Goal: Task Accomplishment & Management: Use online tool/utility

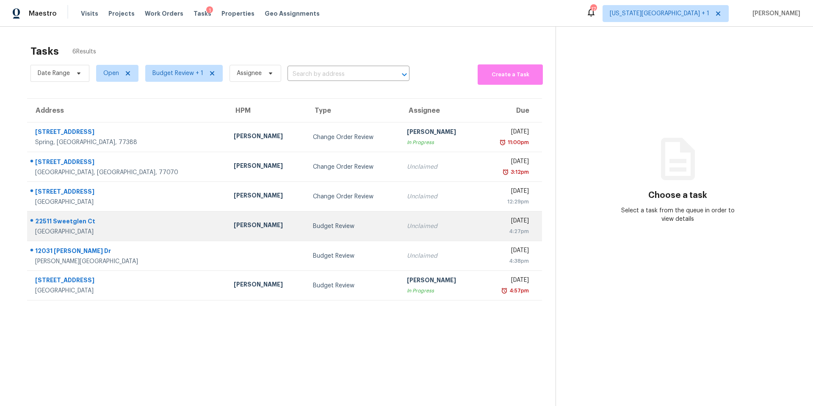
click at [234, 227] on div "[PERSON_NAME]" at bounding box center [267, 226] width 66 height 11
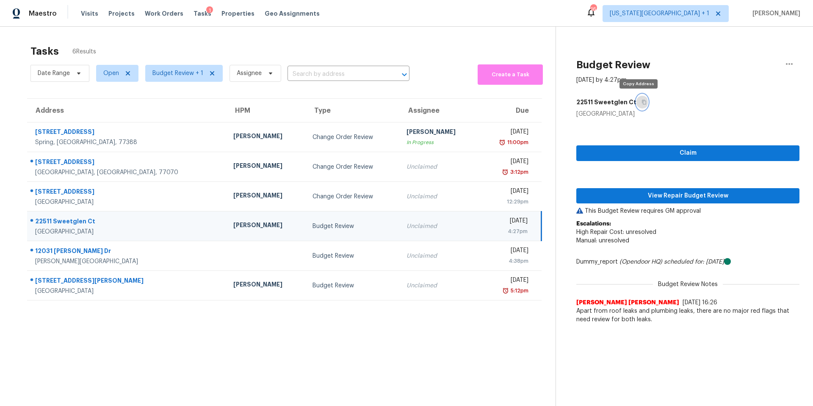
click at [642, 100] on icon "button" at bounding box center [644, 102] width 5 height 5
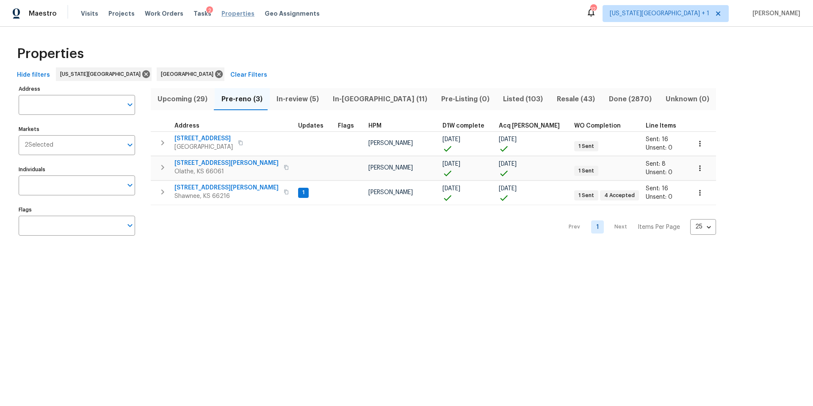
click at [227, 16] on span "Properties" at bounding box center [238, 13] width 33 height 8
click at [46, 114] on input "Address" at bounding box center [71, 105] width 104 height 20
click at [45, 108] on input "Address" at bounding box center [71, 105] width 104 height 20
type input "7139"
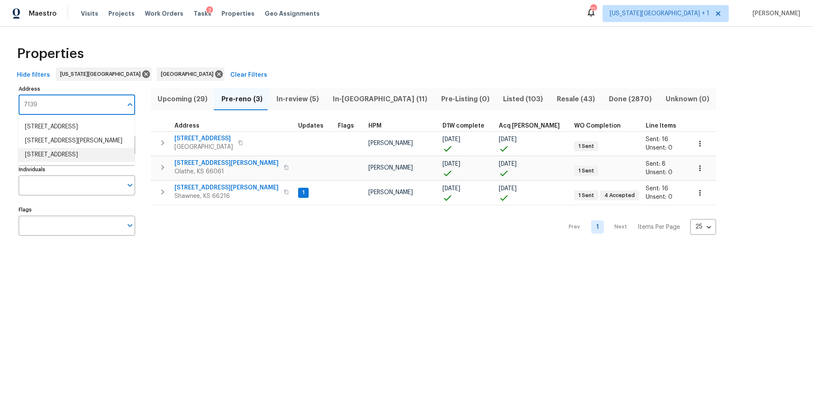
click at [44, 162] on li "7139 Hardy St Overland Park KS 66204" at bounding box center [76, 155] width 116 height 14
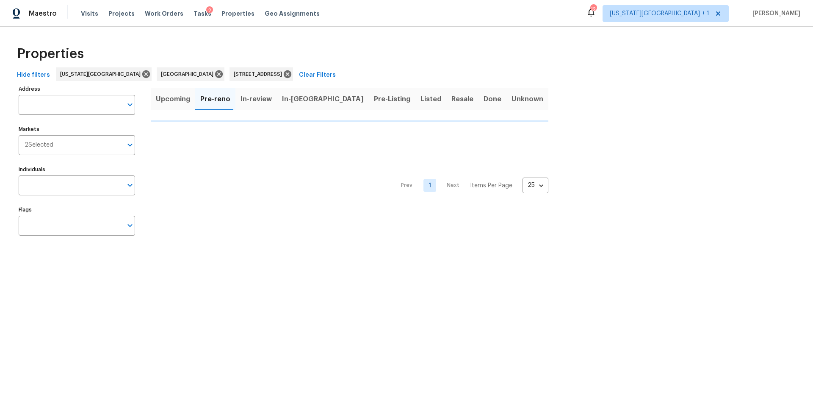
type input "7139 Hardy St Overland Park KS 66204"
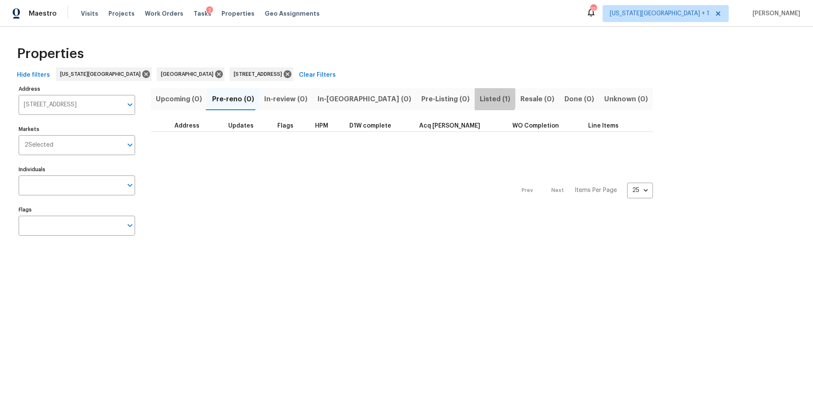
click at [480, 98] on span "Listed (1)" at bounding box center [495, 99] width 30 height 12
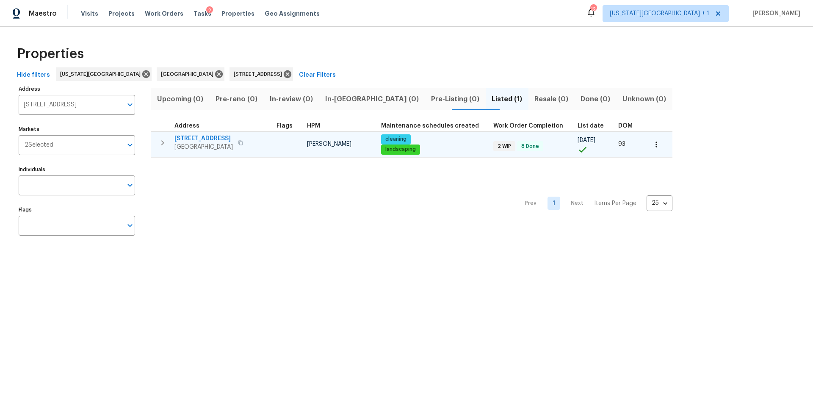
click at [196, 144] on span "Overland Park, KS 66204" at bounding box center [204, 147] width 58 height 8
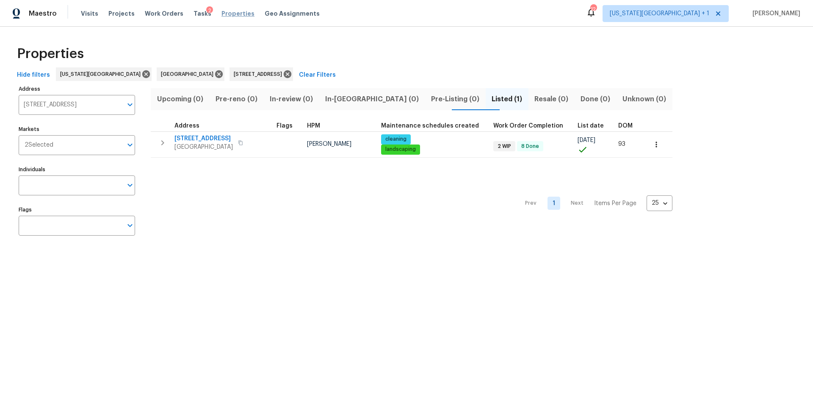
click at [222, 17] on span "Properties" at bounding box center [238, 13] width 33 height 8
click at [284, 76] on icon at bounding box center [288, 74] width 8 height 8
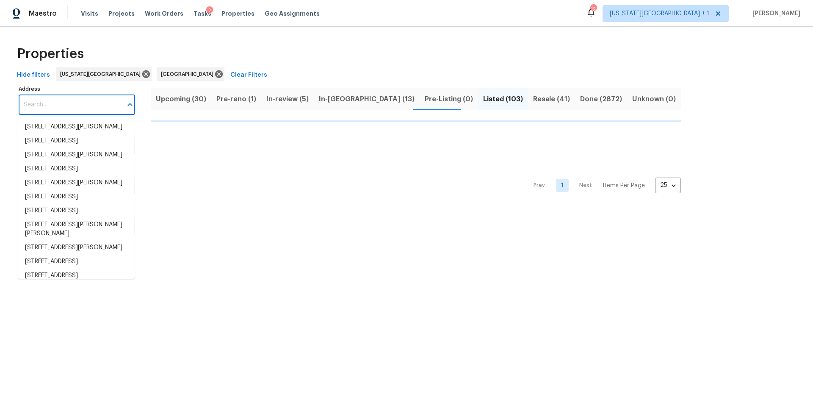
click at [53, 105] on input "Address" at bounding box center [71, 105] width 104 height 20
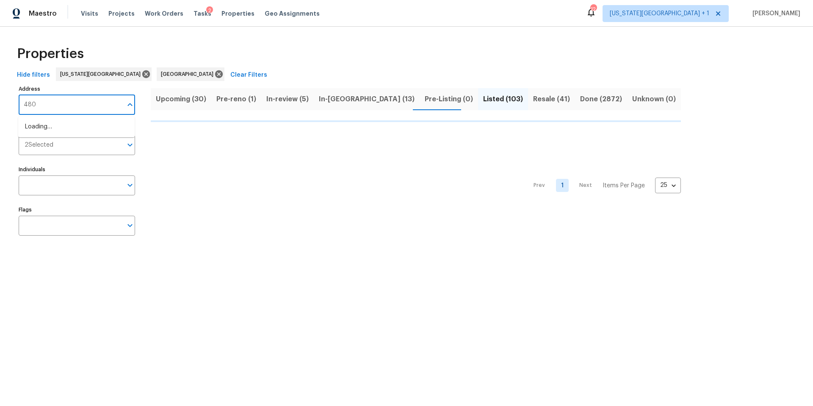
type input "4802"
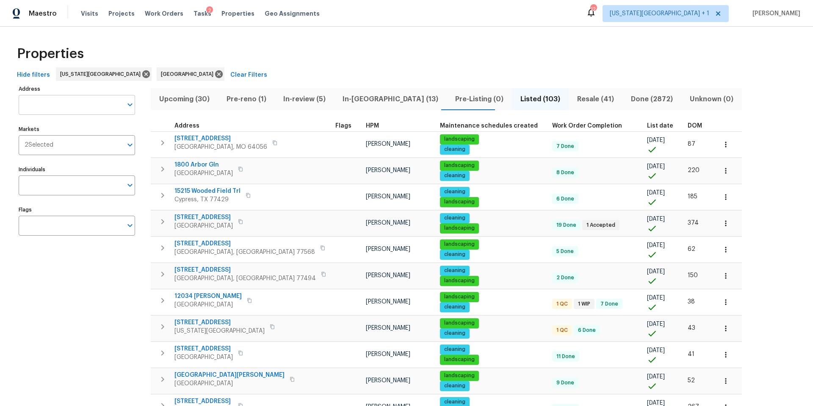
click at [46, 100] on input "Address" at bounding box center [71, 105] width 104 height 20
type input "4802 sherman"
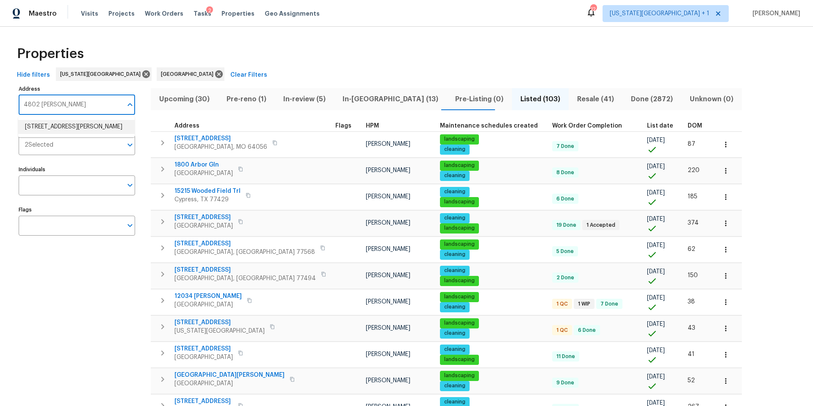
click at [39, 134] on li "4802 Sherman Blvd Galveston TX 77551" at bounding box center [76, 127] width 116 height 14
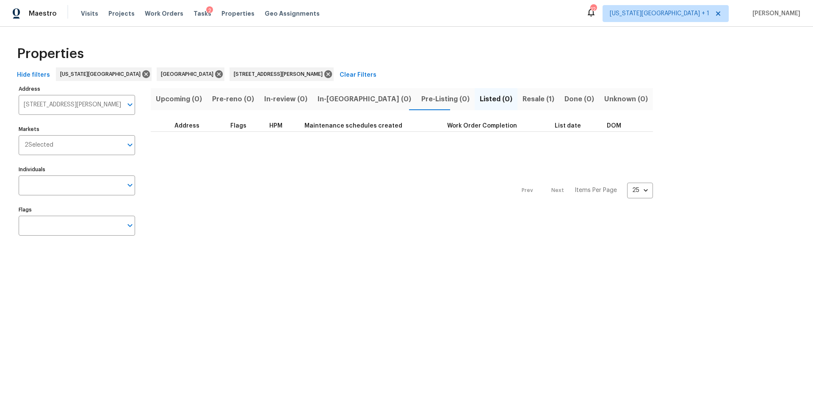
click at [523, 101] on span "Resale (1)" at bounding box center [539, 99] width 32 height 12
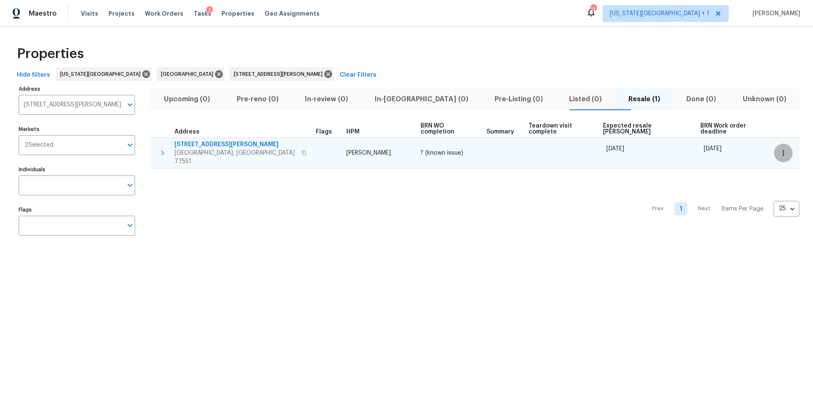
click at [779, 149] on icon "button" at bounding box center [783, 153] width 8 height 8
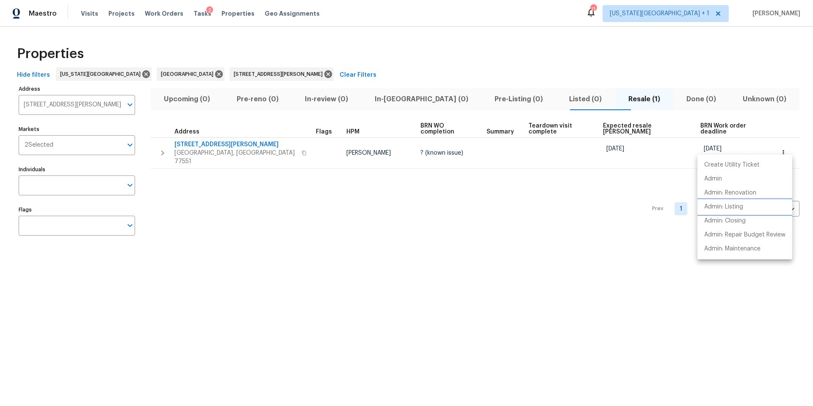
click at [715, 208] on p "Admin: Listing" at bounding box center [723, 206] width 39 height 9
click at [247, 77] on div at bounding box center [406, 203] width 813 height 406
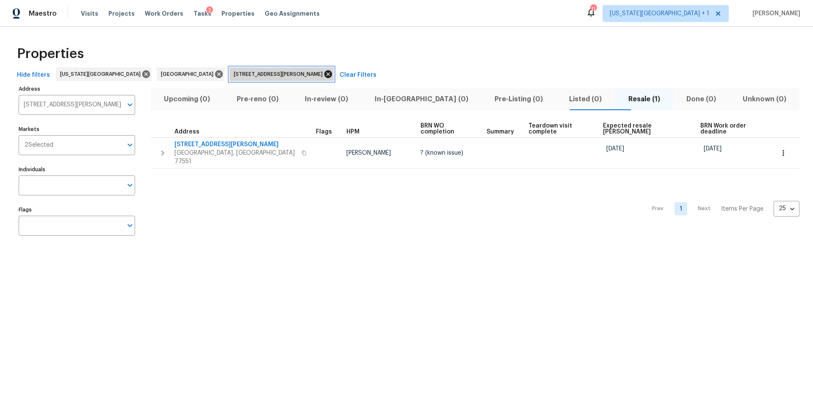
click at [324, 75] on icon at bounding box center [328, 74] width 8 height 8
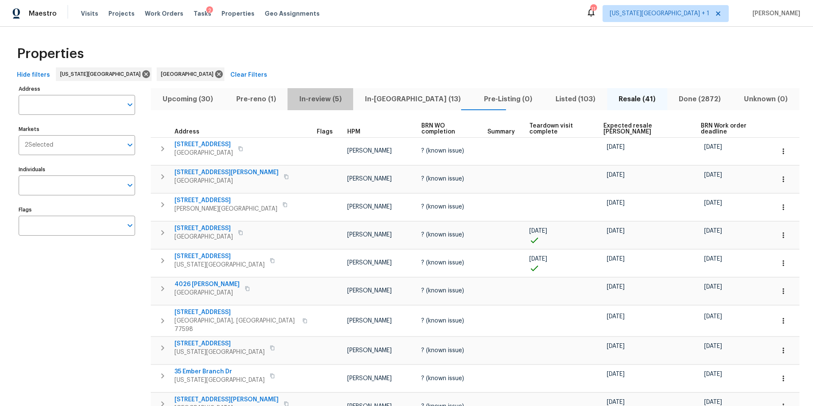
click at [324, 102] on span "In-review (5)" at bounding box center [320, 99] width 55 height 12
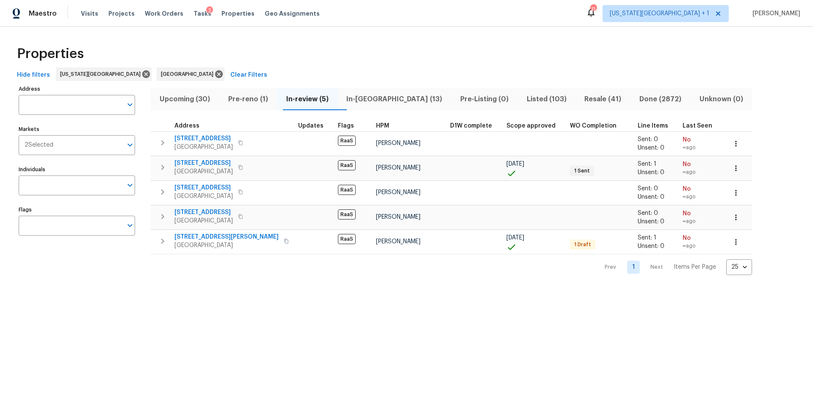
click at [356, 101] on span "In-reno (13)" at bounding box center [395, 99] width 104 height 12
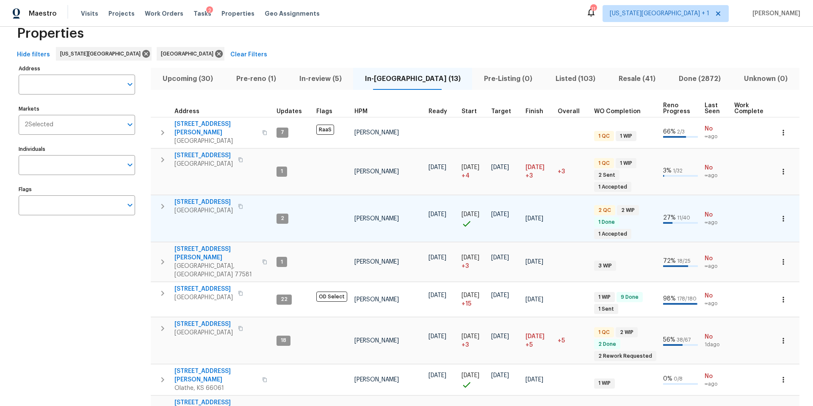
scroll to position [43, 0]
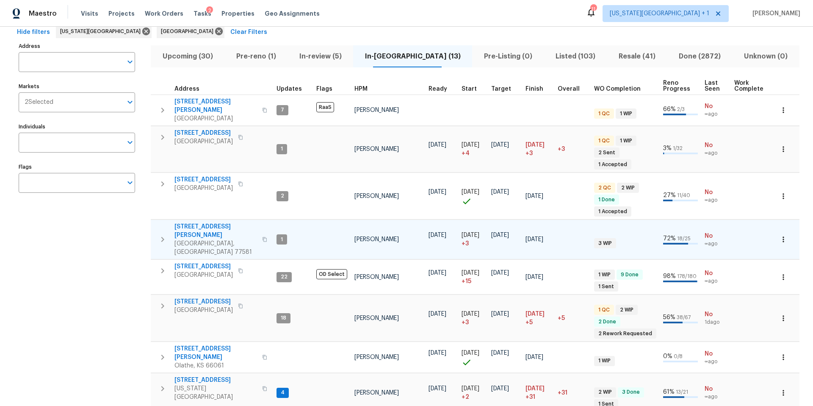
click at [205, 222] on span "3627 Bartlett Way Dr" at bounding box center [216, 230] width 83 height 17
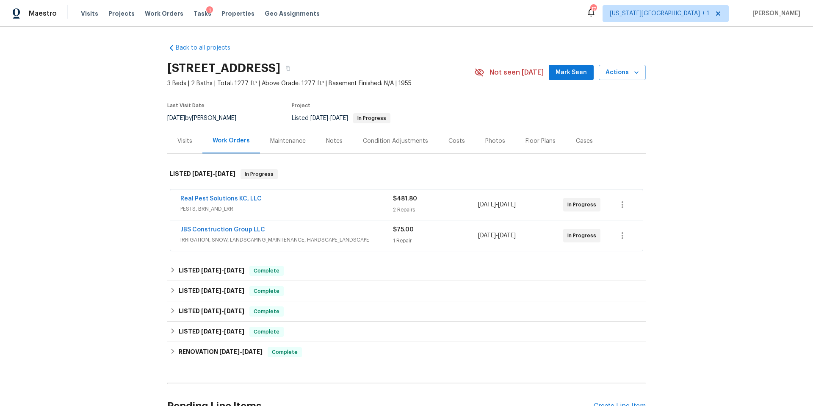
click at [316, 203] on div "Real Pest Solutions KC, LLC" at bounding box center [286, 199] width 213 height 10
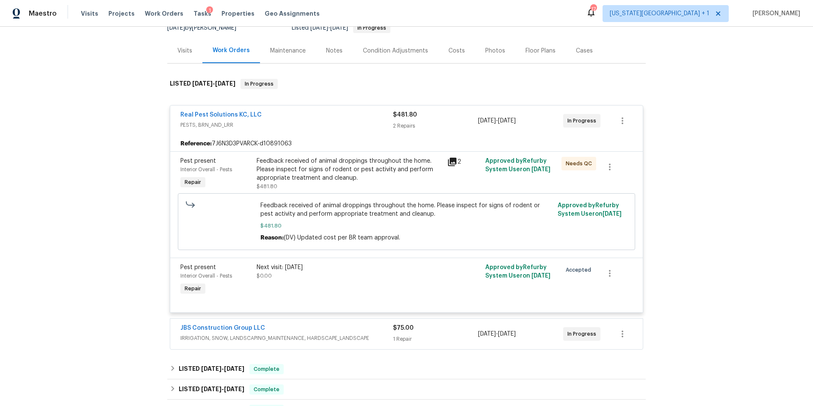
scroll to position [100, 0]
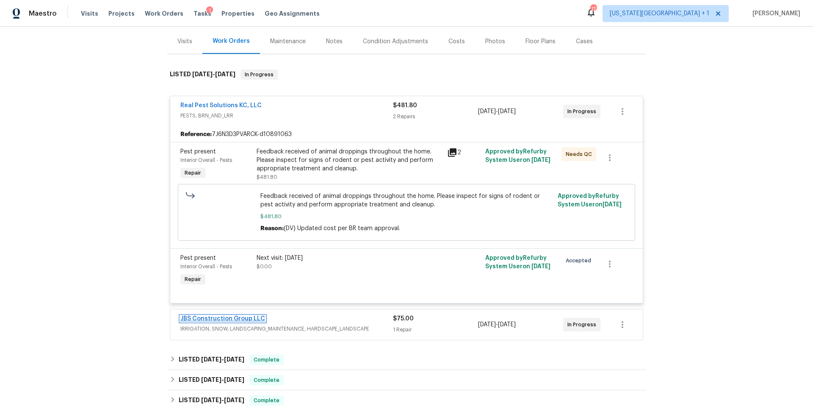
click at [216, 319] on link "JBS Construction Group LLC" at bounding box center [222, 319] width 85 height 6
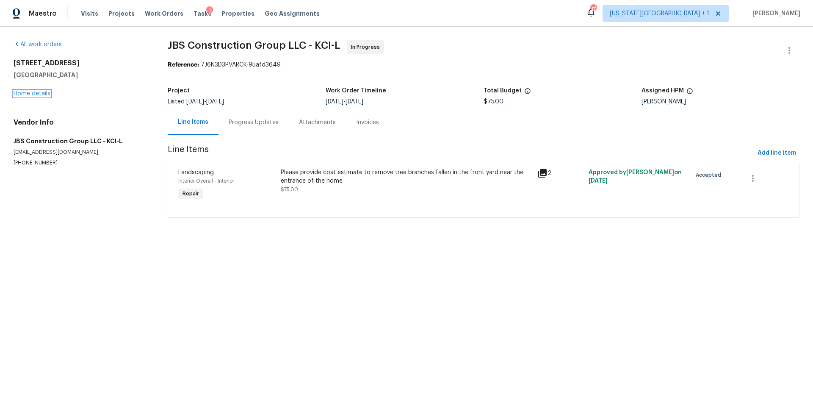
click at [35, 92] on link "Home details" at bounding box center [32, 94] width 37 height 6
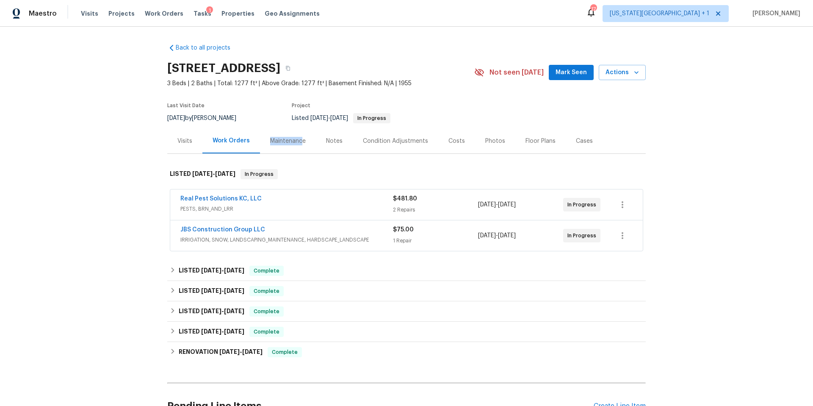
click at [300, 137] on div "Maintenance" at bounding box center [288, 141] width 36 height 8
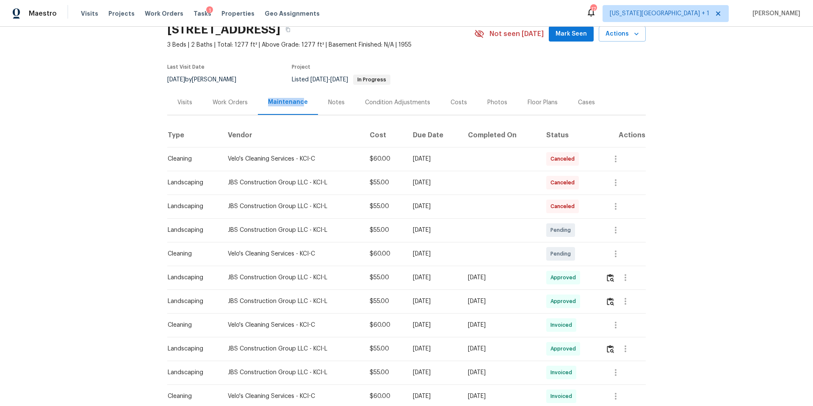
scroll to position [41, 0]
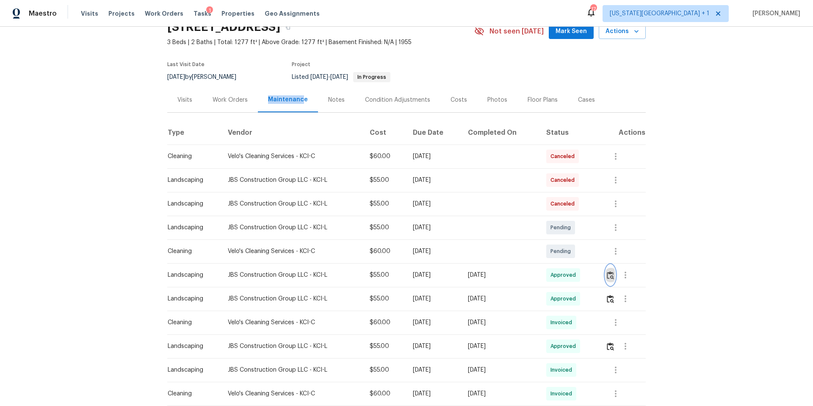
click at [612, 273] on img "button" at bounding box center [610, 275] width 7 height 8
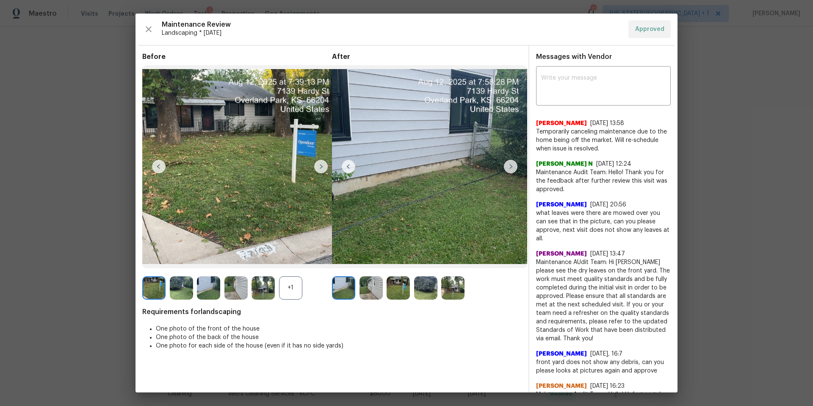
click at [513, 169] on img at bounding box center [511, 167] width 14 height 14
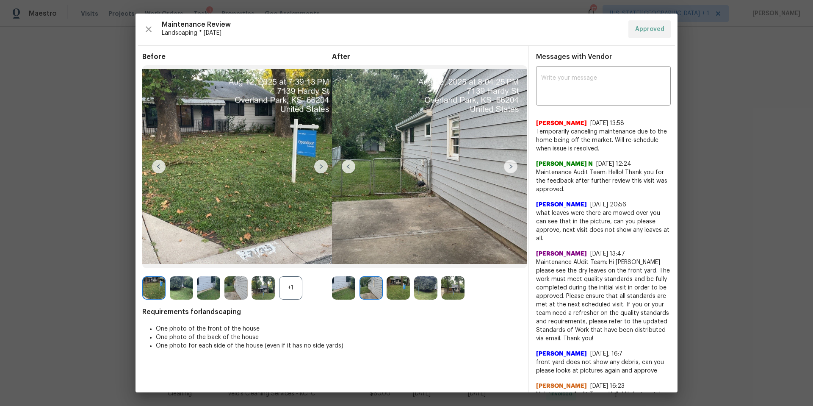
click at [515, 170] on img at bounding box center [511, 167] width 14 height 14
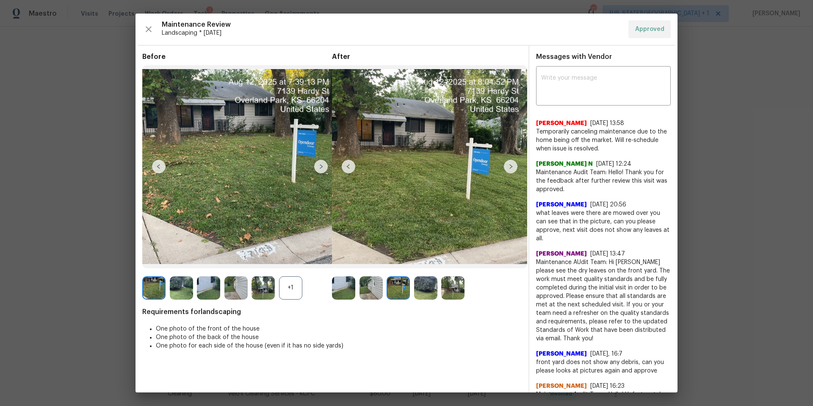
click at [515, 170] on img at bounding box center [511, 167] width 14 height 14
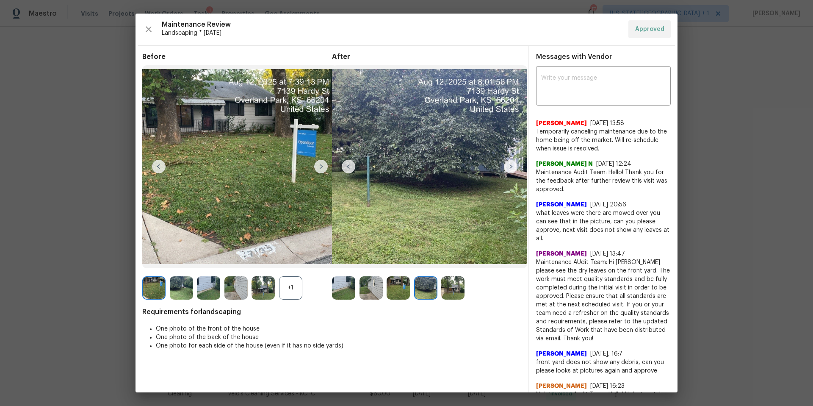
click at [515, 170] on img at bounding box center [511, 167] width 14 height 14
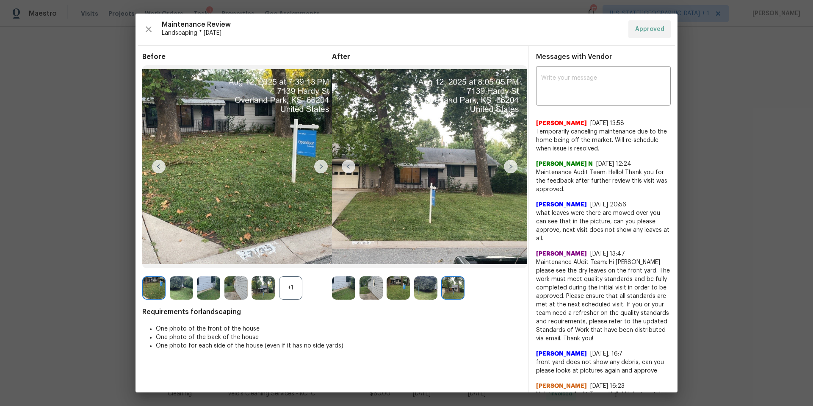
click at [515, 170] on img at bounding box center [511, 167] width 14 height 14
click at [151, 30] on icon "button" at bounding box center [149, 29] width 10 height 10
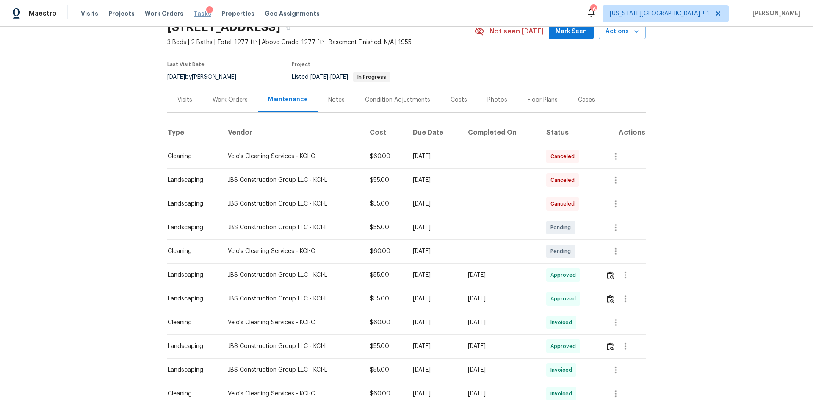
click at [194, 15] on span "Tasks" at bounding box center [203, 14] width 18 height 6
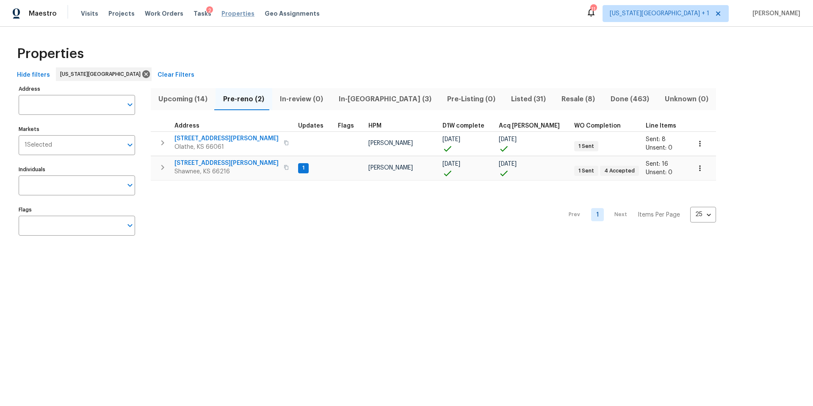
click at [224, 12] on span "Properties" at bounding box center [238, 13] width 33 height 8
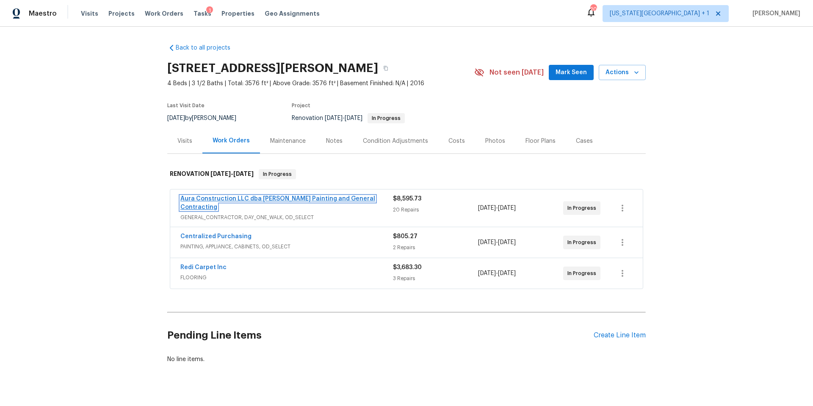
click at [336, 200] on link "Aura Construction LLC dba [PERSON_NAME] Painting and General Contracting" at bounding box center [277, 203] width 195 height 14
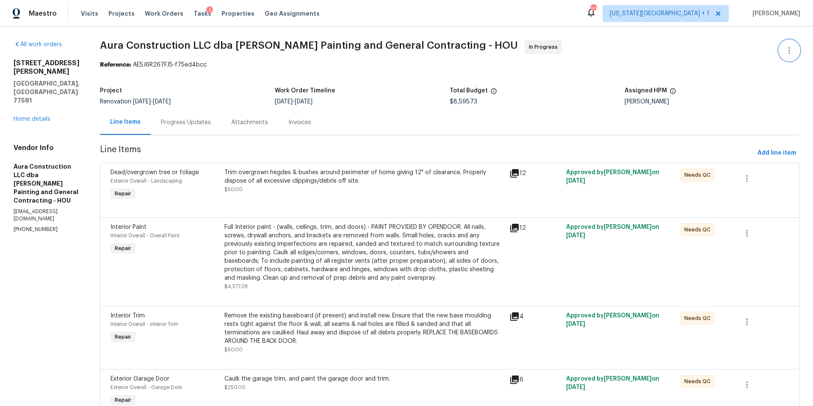
click at [786, 46] on icon "button" at bounding box center [789, 50] width 10 height 10
click at [737, 79] on li "View In Trade Partner Portal" at bounding box center [761, 79] width 91 height 14
click at [224, 13] on div at bounding box center [406, 203] width 813 height 406
click at [224, 13] on span "Properties" at bounding box center [238, 13] width 33 height 8
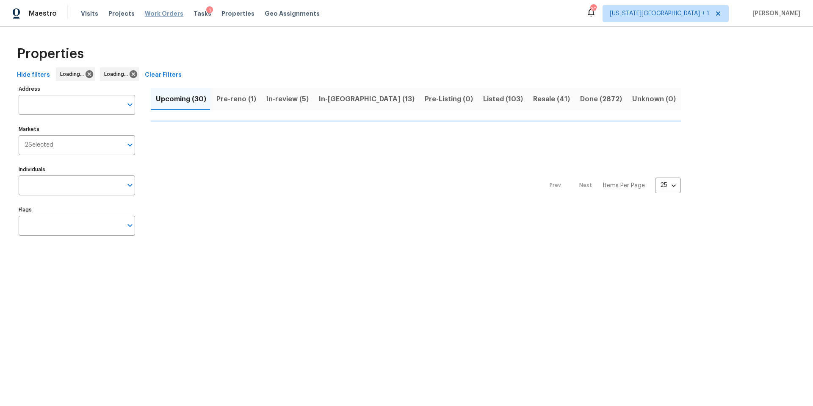
click at [160, 14] on span "Work Orders" at bounding box center [164, 13] width 39 height 8
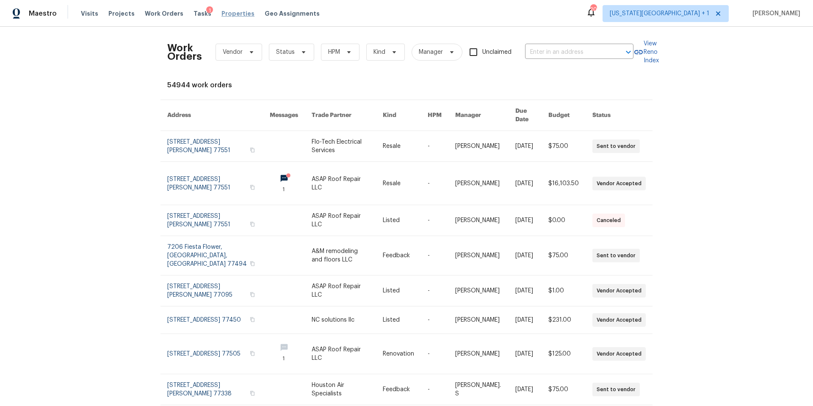
click at [226, 12] on span "Properties" at bounding box center [238, 13] width 33 height 8
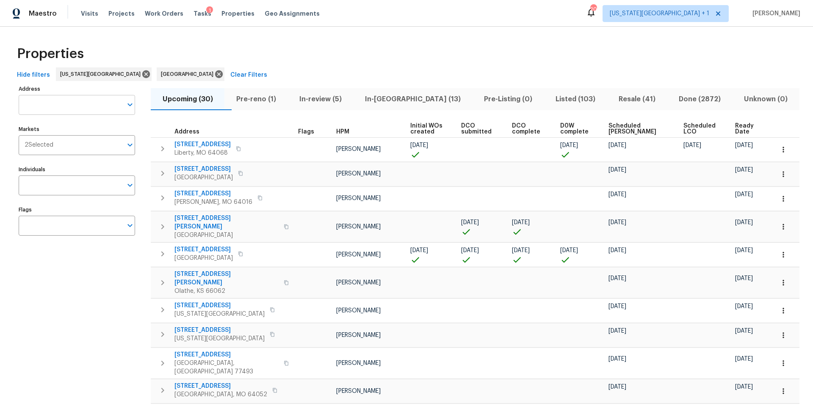
click at [47, 103] on input "Address" at bounding box center [71, 105] width 104 height 20
type input "4802"
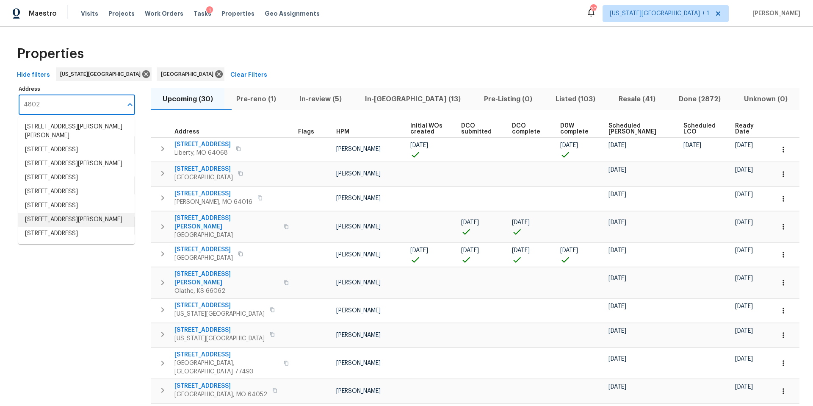
click at [38, 227] on li "4802 Sherman Blvd Galveston TX 77551" at bounding box center [76, 220] width 116 height 14
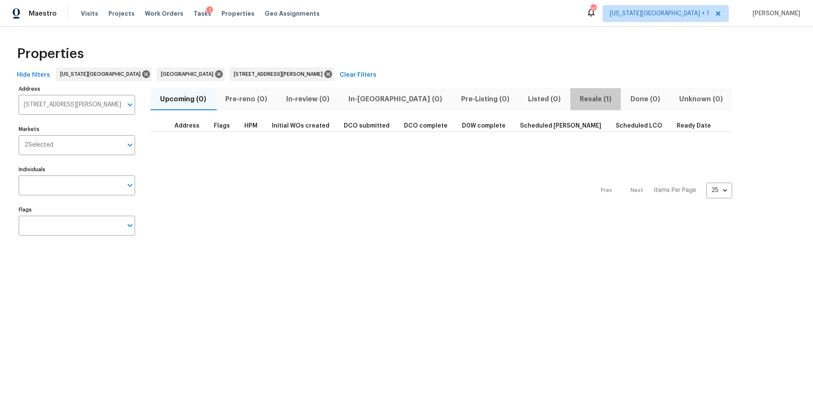
click at [576, 98] on span "Resale (1)" at bounding box center [596, 99] width 41 height 12
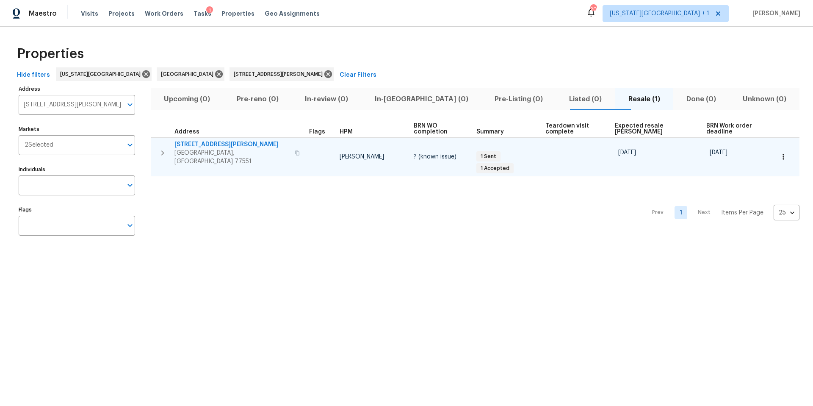
click at [194, 140] on span "4802 Sherman Blvd" at bounding box center [232, 144] width 115 height 8
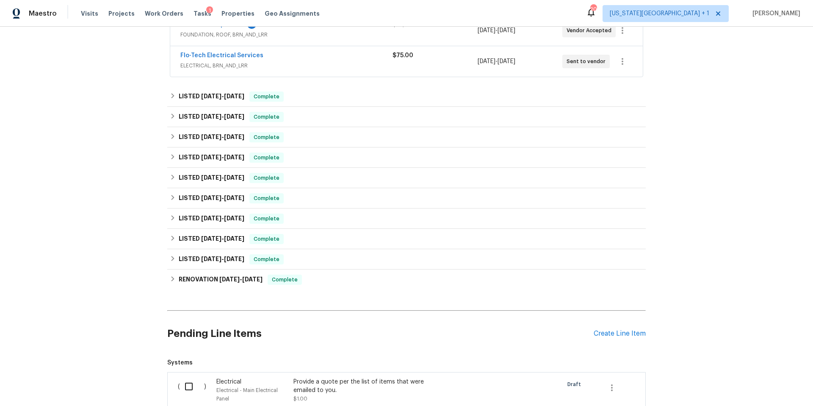
scroll to position [396, 0]
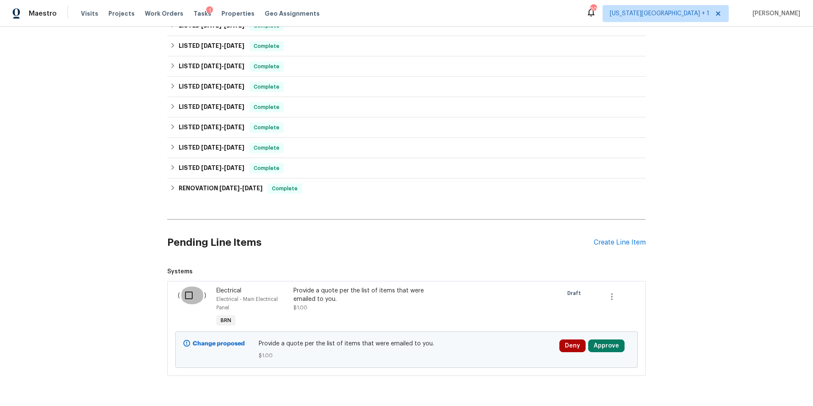
click at [186, 298] on input "checkbox" at bounding box center [192, 295] width 24 height 18
checkbox input "true"
click at [753, 382] on span "Create Work Order" at bounding box center [765, 385] width 56 height 11
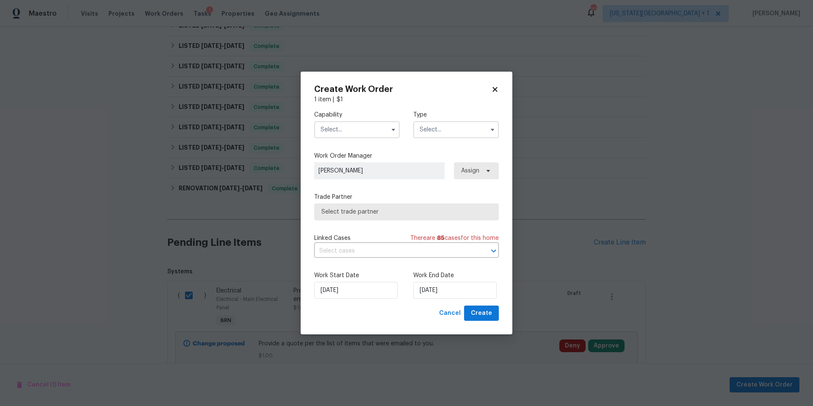
click at [374, 130] on input "text" at bounding box center [357, 129] width 86 height 17
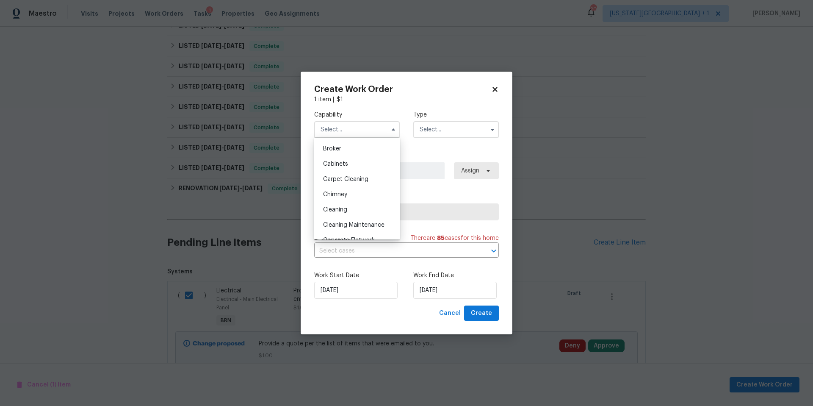
scroll to position [53, 0]
click at [334, 142] on span "BRN And Lrr" at bounding box center [339, 140] width 33 height 6
type input "BRN And Lrr"
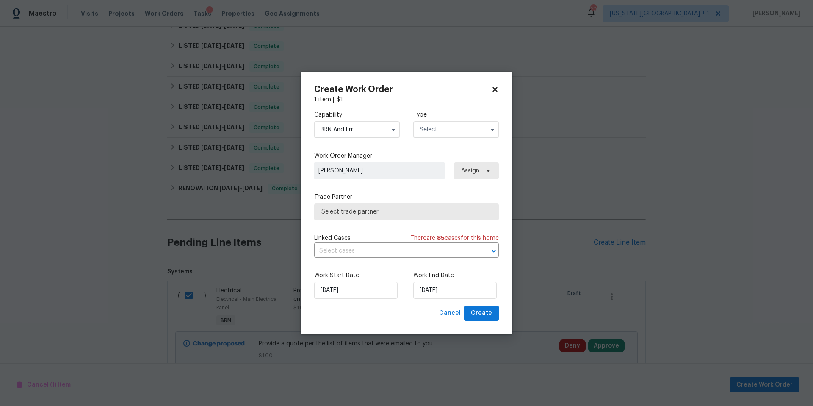
click at [437, 123] on input "text" at bounding box center [456, 129] width 86 height 17
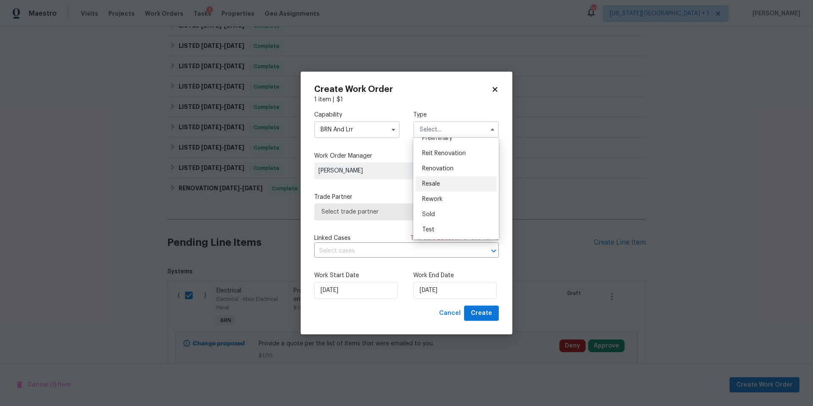
click at [436, 185] on span "Resale" at bounding box center [431, 184] width 18 height 6
type input "Resale"
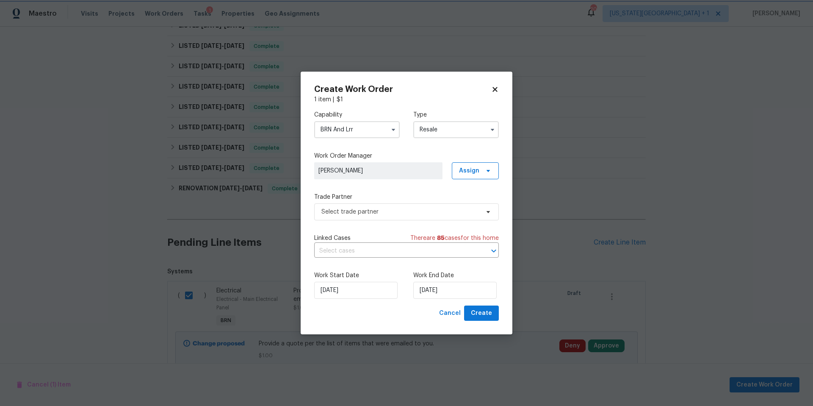
scroll to position [0, 0]
click at [391, 211] on span "Select trade partner" at bounding box center [400, 212] width 158 height 8
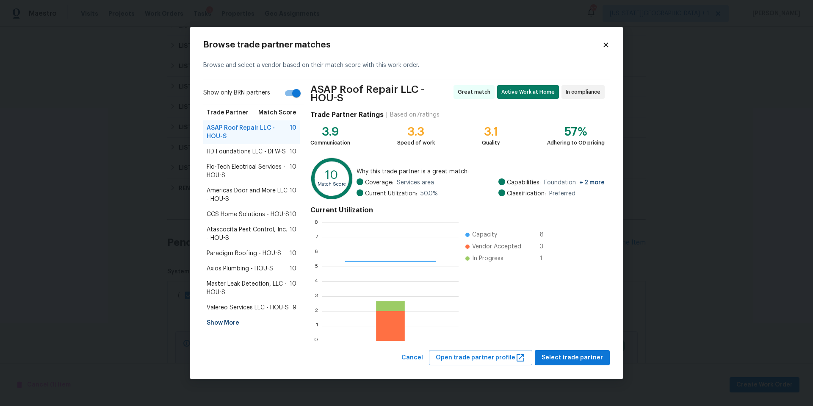
scroll to position [119, 136]
click at [223, 328] on div "Show More" at bounding box center [251, 322] width 97 height 15
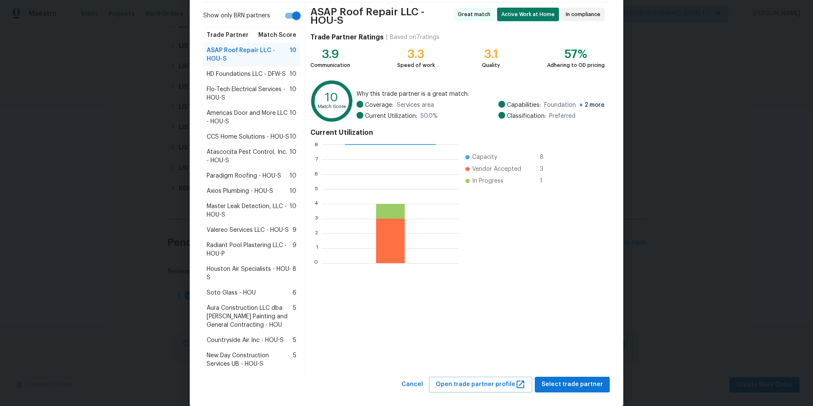
scroll to position [68, 0]
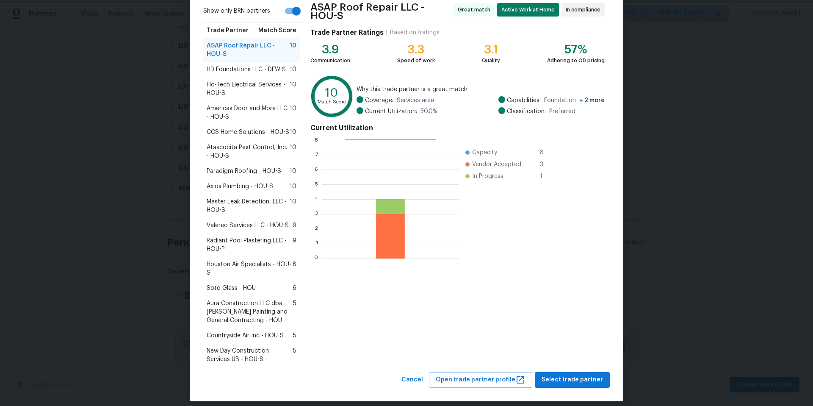
click at [693, 86] on body "Maestro Visits Projects Work Orders Tasks 1 Properties Geo Assignments 20 [US_S…" at bounding box center [406, 203] width 813 height 406
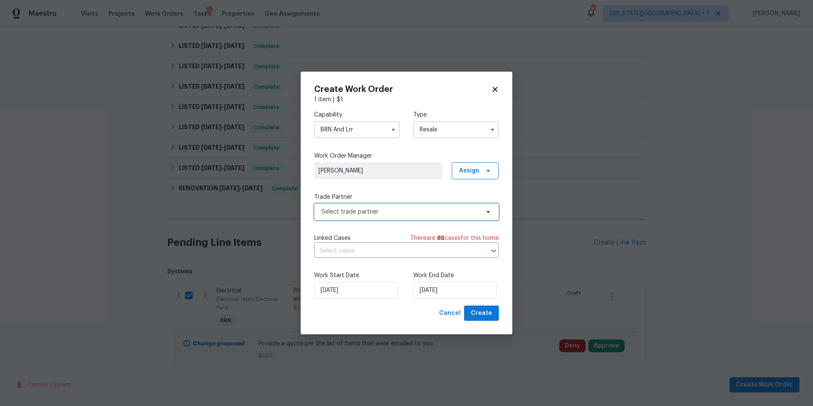
scroll to position [0, 0]
click at [417, 174] on span "[PERSON_NAME]" at bounding box center [379, 170] width 120 height 8
click at [494, 88] on icon at bounding box center [495, 89] width 5 height 5
checkbox input "false"
